Goal: Find specific page/section: Find specific page/section

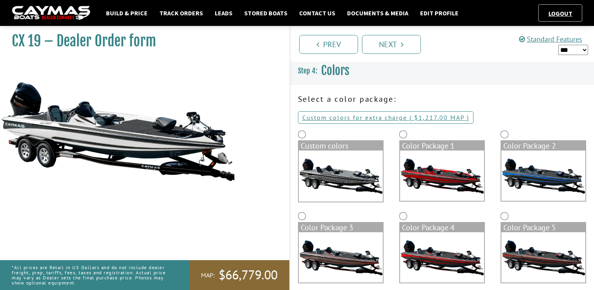
scroll to position [171, 0]
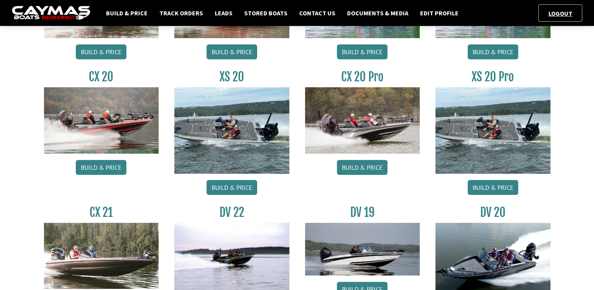
scroll to position [136, 0]
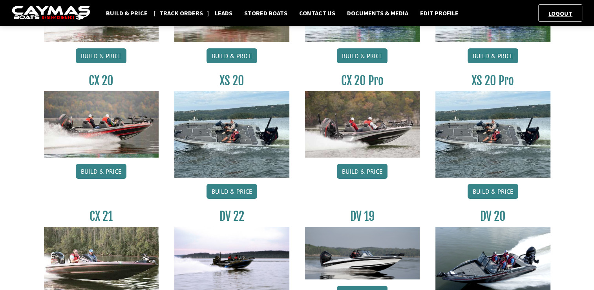
click at [185, 12] on link "Track Orders" at bounding box center [180, 13] width 51 height 10
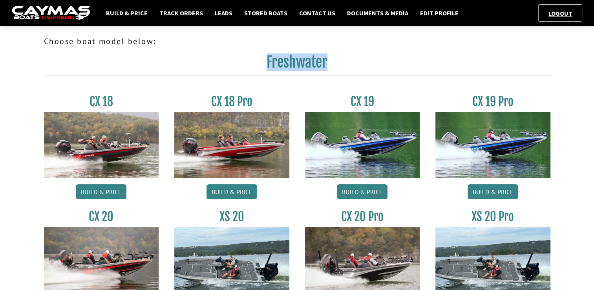
drag, startPoint x: 268, startPoint y: 60, endPoint x: 344, endPoint y: 49, distance: 76.8
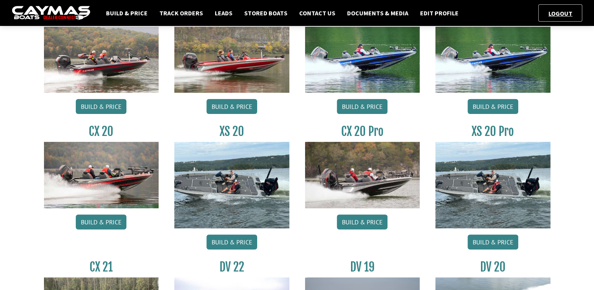
scroll to position [84, 0]
